Goal: Navigation & Orientation: Find specific page/section

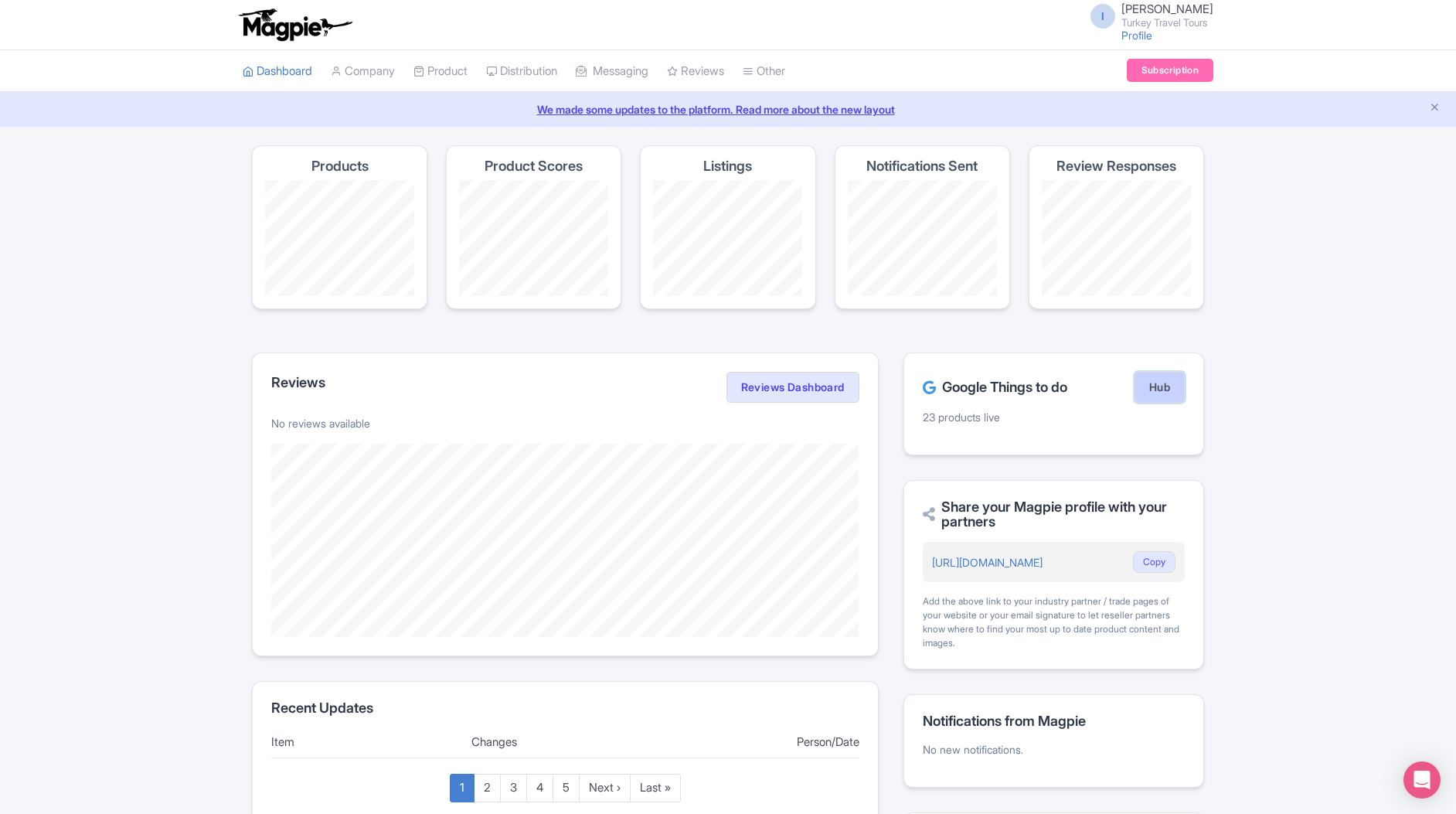
click at [1173, 395] on link "Hub" at bounding box center [1159, 387] width 50 height 31
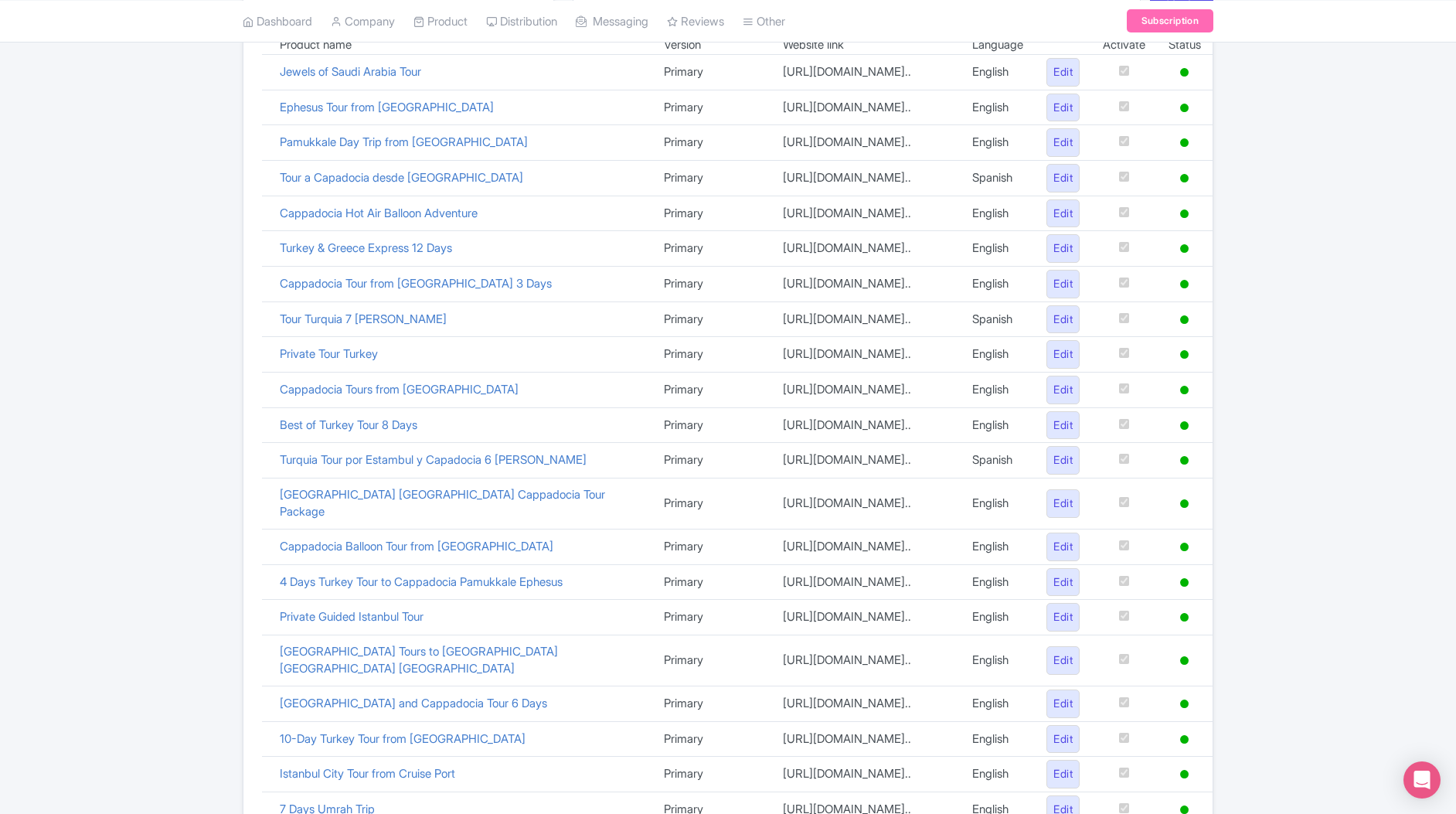
scroll to position [255, 0]
